Goal: Information Seeking & Learning: Learn about a topic

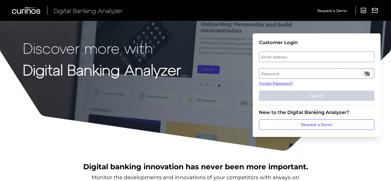
click at [282, 54] on label "Email Address" at bounding box center [316, 56] width 115 height 9
click at [282, 54] on input "email" at bounding box center [316, 57] width 115 height 10
type input "[EMAIL_ADDRESS][DOMAIN_NAME]"
click at [282, 72] on label "Password" at bounding box center [316, 73] width 115 height 9
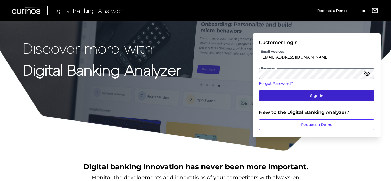
click at [297, 93] on button "Sign In" at bounding box center [316, 95] width 115 height 10
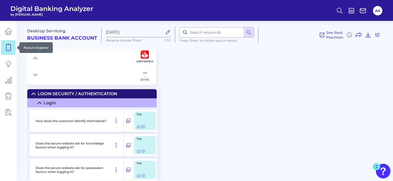
click at [13, 48] on link at bounding box center [8, 47] width 15 height 15
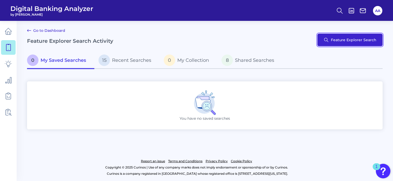
click at [334, 44] on button "Feature Explorer Search" at bounding box center [350, 40] width 65 height 12
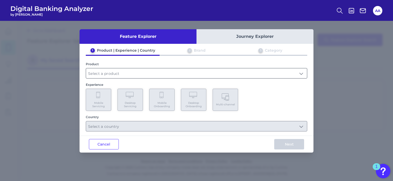
click at [195, 71] on input "text" at bounding box center [196, 73] width 221 height 10
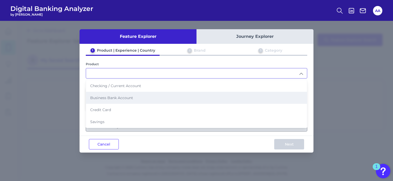
click at [189, 95] on li "Business Bank Account" at bounding box center [196, 98] width 221 height 12
type input "Business Bank Account"
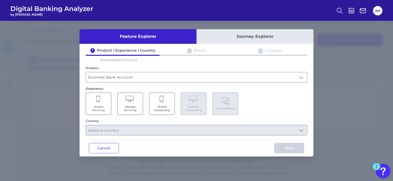
click at [101, 111] on span "Mobile Servicing" at bounding box center [99, 108] width 20 height 7
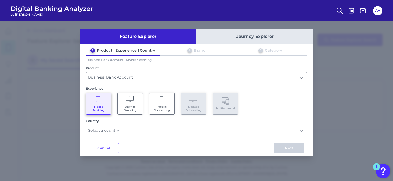
click at [119, 127] on input "text" at bounding box center [196, 130] width 221 height 10
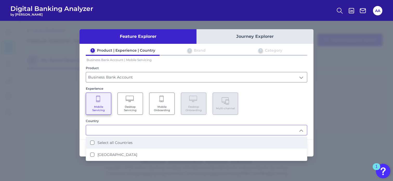
click at [121, 143] on label "Select all Countries" at bounding box center [115, 142] width 35 height 5
type input "Select all Countries"
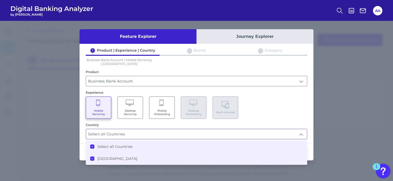
click at [186, 134] on input "Select all Countries" at bounding box center [196, 134] width 221 height 10
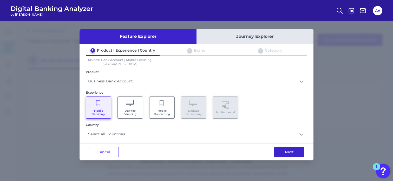
click at [285, 155] on button "Next" at bounding box center [289, 151] width 30 height 10
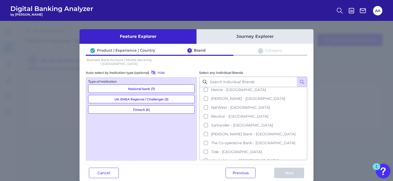
scroll to position [8, 0]
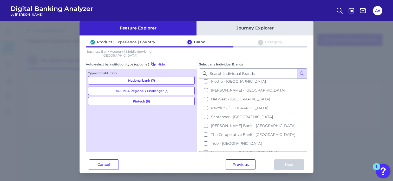
click at [247, 164] on button "Previous" at bounding box center [241, 164] width 30 height 10
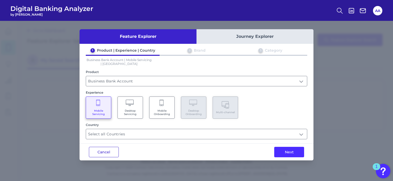
click at [102, 151] on button "Cancel" at bounding box center [104, 151] width 30 height 10
